Goal: Find specific page/section

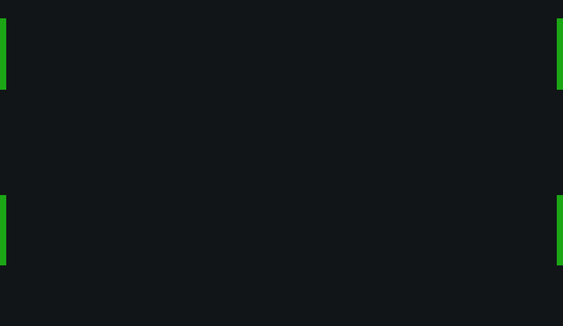
click at [112, 44] on button "Нет, я в другом городе" at bounding box center [130, 48] width 82 height 9
click at [127, 44] on button "Нет, я в другом городе" at bounding box center [130, 48] width 82 height 9
click at [108, 140] on div "Я живу совсем в другом городе" at bounding box center [114, 148] width 135 height 16
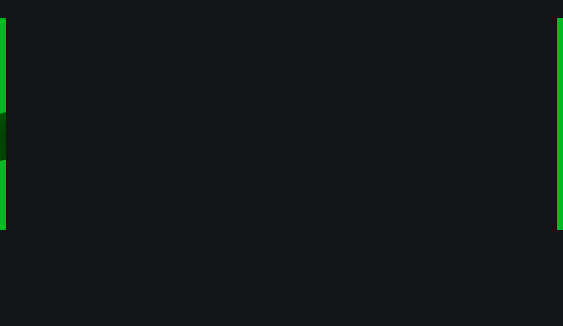
click at [340, 131] on label "Введите город" at bounding box center [340, 132] width 45 height 4
click at [340, 131] on input "Введите город" at bounding box center [420, 132] width 215 height 18
type input "****"
click at [84, 11] on span "Изменить город" at bounding box center [75, 9] width 49 height 6
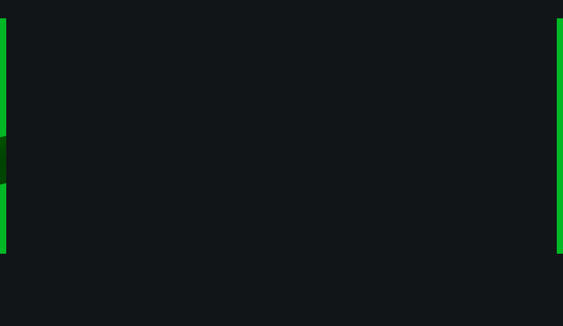
click at [358, 158] on label "Введите город" at bounding box center [340, 156] width 45 height 4
click at [358, 159] on input "Введите город" at bounding box center [420, 156] width 215 height 18
click at [335, 161] on input "Введите город" at bounding box center [420, 156] width 215 height 18
type input "*********"
